Goal: Find specific page/section: Find specific page/section

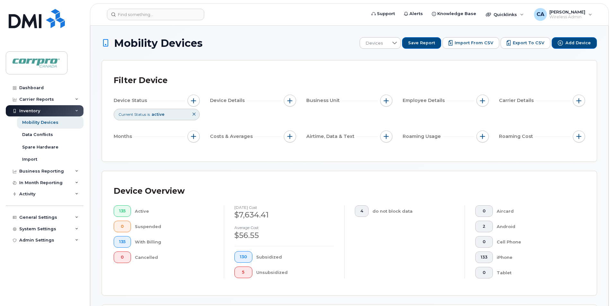
scroll to position [772, 0]
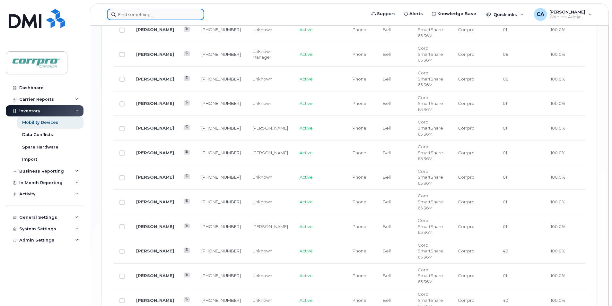
click at [122, 16] on input at bounding box center [155, 15] width 97 height 12
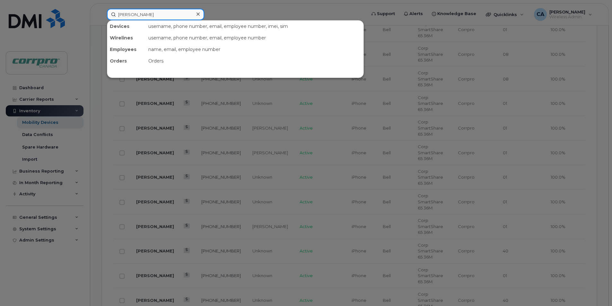
type input "[PERSON_NAME]"
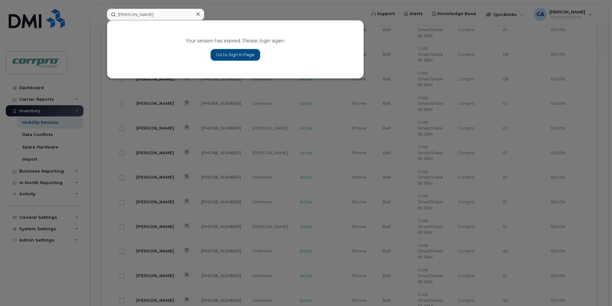
click at [241, 57] on link "Go to Sign In Page" at bounding box center [235, 55] width 49 height 12
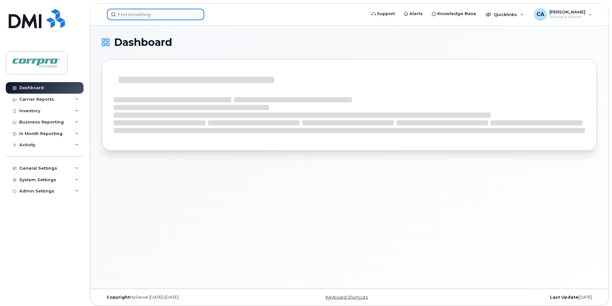
click at [164, 18] on input at bounding box center [155, 15] width 97 height 12
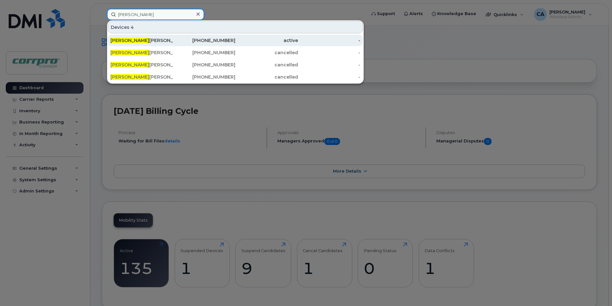
type input "Jesse"
click at [134, 41] on div "Jesse Howells (For Cancellation)" at bounding box center [141, 40] width 63 height 6
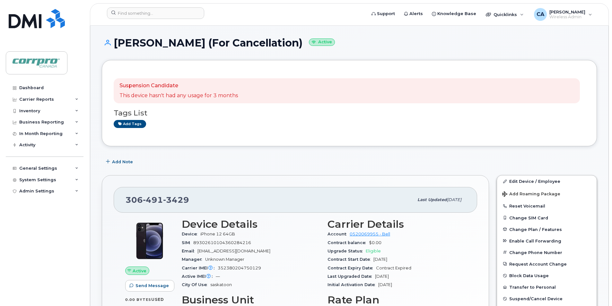
click at [193, 160] on div "Add Note" at bounding box center [349, 162] width 495 height 12
click at [562, 13] on span "[PERSON_NAME]" at bounding box center [567, 11] width 36 height 5
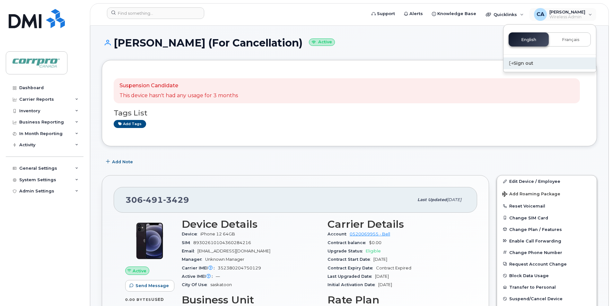
click at [512, 66] on div "Sign out" at bounding box center [549, 63] width 92 height 12
